Goal: Navigation & Orientation: Find specific page/section

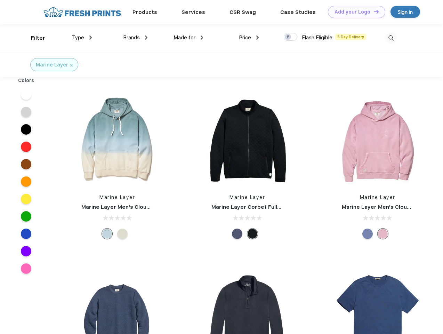
click at [354, 12] on link "Add your Logo Design Tool" at bounding box center [356, 12] width 57 height 12
click at [0, 0] on div "Design Tool" at bounding box center [0, 0] width 0 height 0
click at [373, 11] on link "Add your Logo Design Tool" at bounding box center [356, 12] width 57 height 12
click at [33, 38] on div "Filter" at bounding box center [38, 38] width 14 height 8
click at [82, 38] on span "Type" at bounding box center [78, 37] width 12 height 6
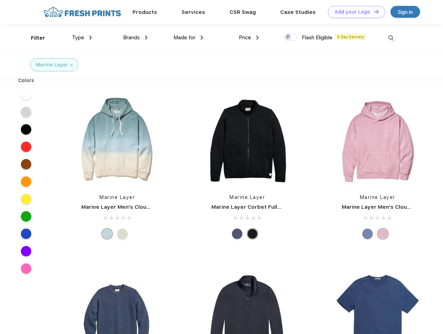
click at [135, 38] on span "Brands" at bounding box center [131, 37] width 17 height 6
click at [188, 38] on span "Made for" at bounding box center [184, 37] width 22 height 6
click at [249, 38] on span "Price" at bounding box center [245, 37] width 12 height 6
click at [291, 37] on div at bounding box center [291, 37] width 14 height 8
click at [288, 37] on input "checkbox" at bounding box center [286, 35] width 5 height 5
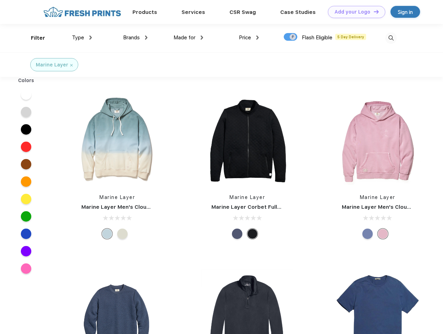
click at [391, 38] on img at bounding box center [390, 37] width 11 height 11
